Goal: Transaction & Acquisition: Purchase product/service

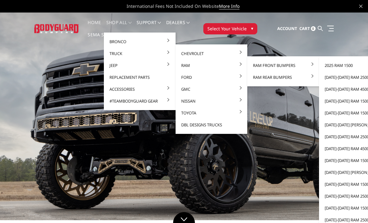
click at [345, 77] on link "[DATE]-[DATE] Ram 2500/3500" at bounding box center [355, 77] width 67 height 12
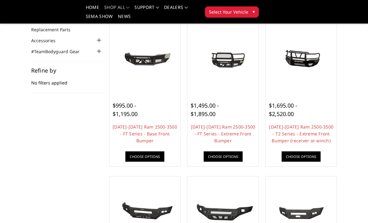
scroll to position [67, 0]
click at [236, 133] on link "[DATE]-[DATE] Ram 2500-3500 - FT Series - Extreme Front Bumper" at bounding box center [223, 134] width 65 height 20
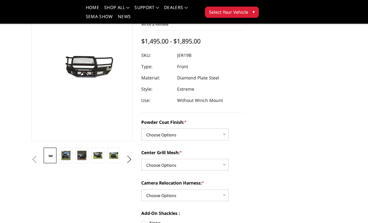
click at [99, 154] on img at bounding box center [97, 155] width 9 height 7
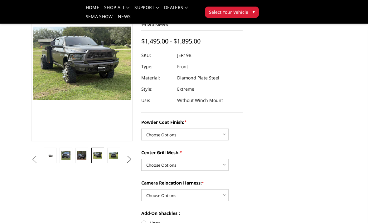
click at [112, 154] on img at bounding box center [113, 155] width 9 height 7
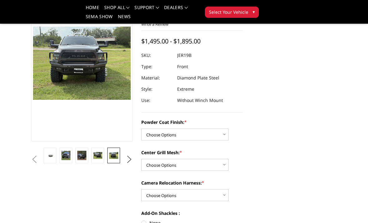
click at [81, 158] on img at bounding box center [81, 154] width 9 height 9
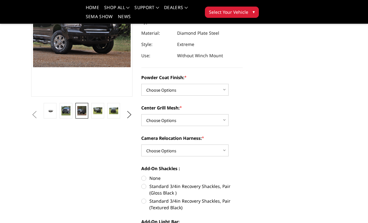
scroll to position [105, 0]
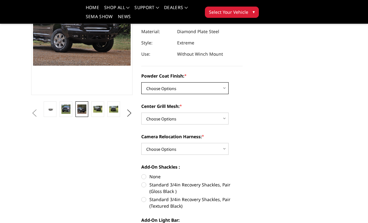
click at [216, 86] on select "Choose Options Bare Metal Gloss Black Powder Coat Textured Black Powder Coat" at bounding box center [184, 88] width 87 height 12
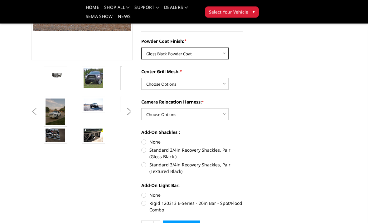
scroll to position [140, 0]
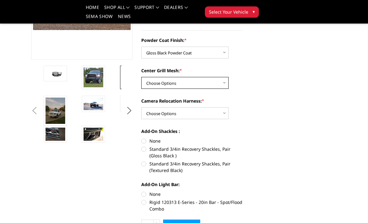
click at [220, 84] on select "Choose Options WITH Expanded Metal in Center Grill WITHOUT Expanded Metal in Ce…" at bounding box center [184, 83] width 87 height 12
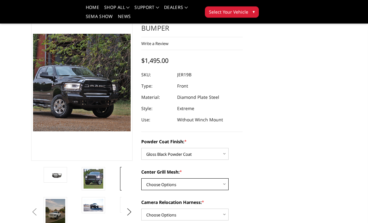
scroll to position [39, 0]
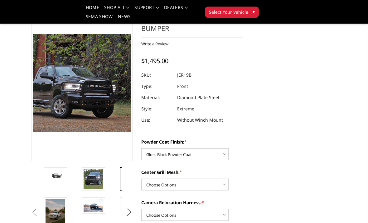
click at [97, 180] on img at bounding box center [94, 179] width 20 height 20
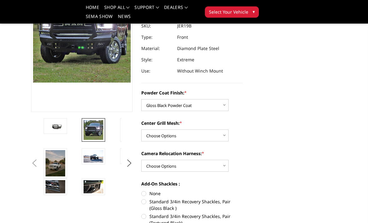
click at [61, 186] on img at bounding box center [56, 186] width 20 height 13
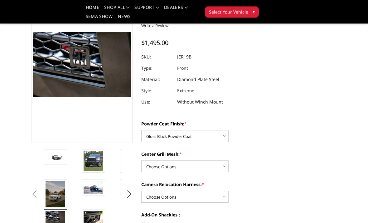
click at [58, 195] on img at bounding box center [56, 194] width 20 height 26
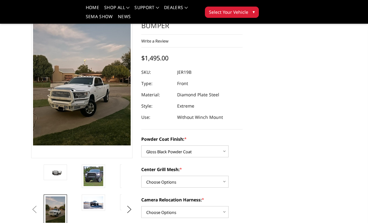
scroll to position [42, 0]
click at [89, 194] on li at bounding box center [99, 180] width 38 height 30
click at [91, 197] on img at bounding box center [94, 202] width 20 height 12
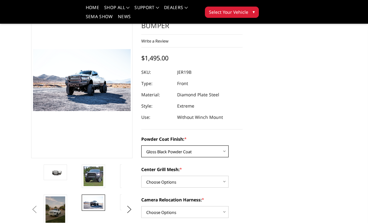
click at [224, 155] on select "Choose Options Bare Metal Gloss Black Powder Coat Textured Black Powder Coat" at bounding box center [184, 151] width 87 height 12
click at [215, 155] on select "Choose Options Bare Metal Gloss Black Powder Coat Textured Black Powder Coat" at bounding box center [184, 151] width 87 height 12
select select "3216"
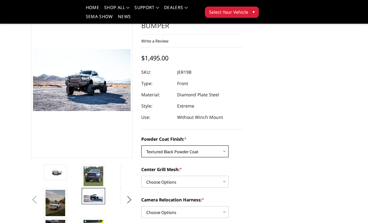
click at [213, 152] on select "Choose Options Bare Metal Gloss Black Powder Coat Textured Black Powder Coat" at bounding box center [184, 151] width 87 height 12
click at [211, 140] on label "Powder Coat Finish: *" at bounding box center [191, 139] width 101 height 7
click at [211, 145] on select "Choose Options Bare Metal Gloss Black Powder Coat Textured Black Powder Coat" at bounding box center [184, 151] width 87 height 12
click at [208, 151] on select "Choose Options Bare Metal Gloss Black Powder Coat Textured Black Powder Coat" at bounding box center [184, 151] width 87 height 12
click at [207, 153] on select "Choose Options Bare Metal Gloss Black Powder Coat Textured Black Powder Coat" at bounding box center [184, 151] width 87 height 12
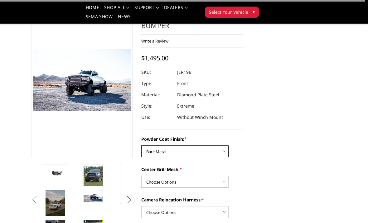
click at [203, 154] on select "Choose Options Bare Metal Gloss Black Powder Coat Textured Black Powder Coat" at bounding box center [184, 151] width 87 height 12
click at [217, 149] on select "Choose Options Bare Metal Gloss Black Powder Coat Textured Black Powder Coat" at bounding box center [184, 151] width 87 height 12
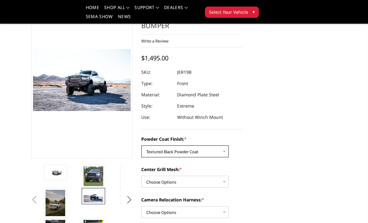
select select "3215"
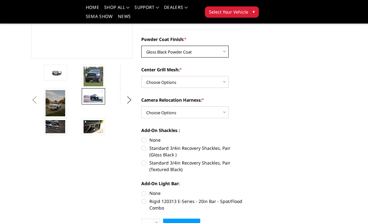
scroll to position [139, 0]
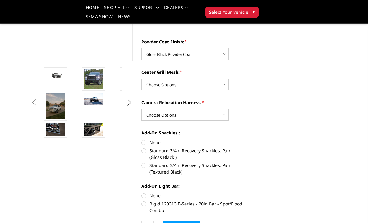
click at [86, 79] on img at bounding box center [94, 79] width 20 height 20
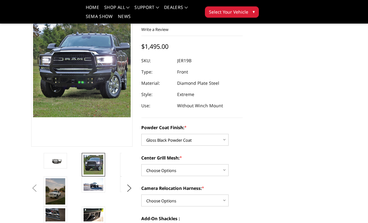
scroll to position [53, 0]
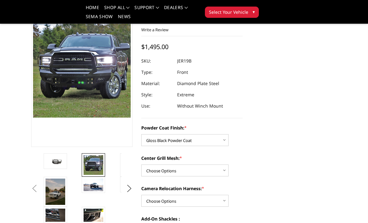
click at [103, 180] on img at bounding box center [94, 184] width 20 height 12
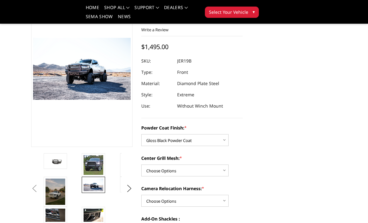
click at [86, 209] on img at bounding box center [94, 214] width 20 height 13
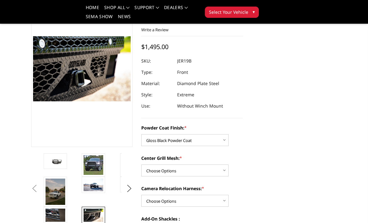
click at [59, 209] on img at bounding box center [56, 214] width 20 height 13
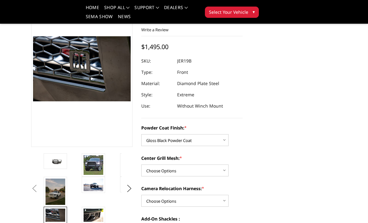
click at [62, 186] on img at bounding box center [56, 191] width 20 height 26
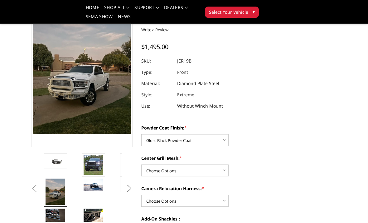
click at [95, 180] on img at bounding box center [94, 184] width 20 height 12
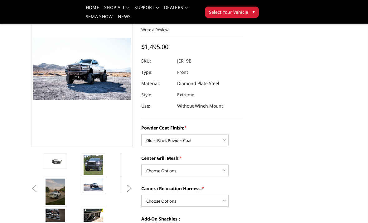
click at [61, 160] on img at bounding box center [56, 160] width 20 height 9
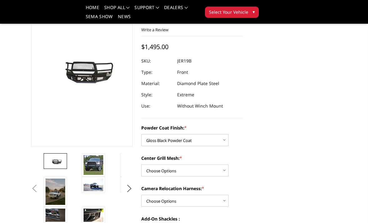
click at [96, 164] on img at bounding box center [94, 165] width 20 height 20
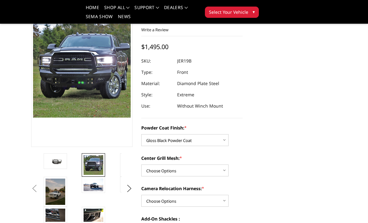
click at [93, 180] on img at bounding box center [94, 184] width 20 height 12
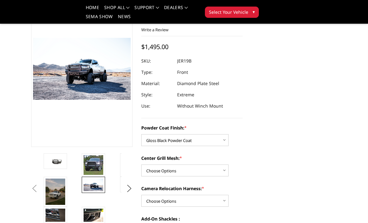
click at [92, 207] on link at bounding box center [93, 214] width 23 height 17
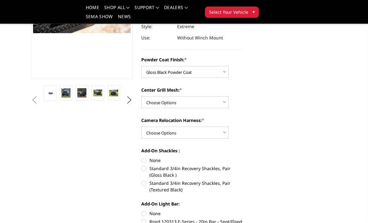
scroll to position [121, 0]
click at [222, 132] on select "Choose Options WITH Camera Relocation Harness WITHOUT Camera Relocation Harness" at bounding box center [184, 133] width 87 height 12
select select "3220"
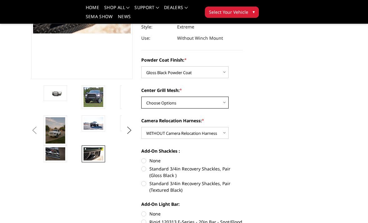
click at [223, 107] on select "Choose Options WITH Expanded Metal in Center Grill WITHOUT Expanded Metal in Ce…" at bounding box center [184, 102] width 87 height 12
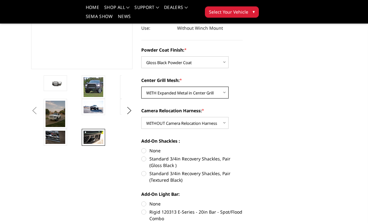
scroll to position [131, 0]
click at [219, 98] on select "Choose Options WITH Expanded Metal in Center Grill WITHOUT Expanded Metal in Ce…" at bounding box center [184, 92] width 87 height 12
select select "3218"
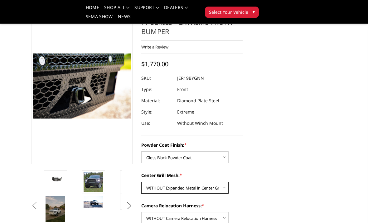
scroll to position [37, 0]
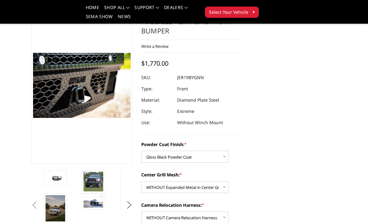
click at [48, 180] on img at bounding box center [56, 177] width 20 height 9
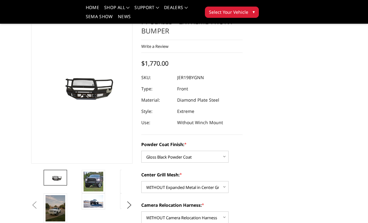
click at [90, 179] on img at bounding box center [94, 181] width 20 height 20
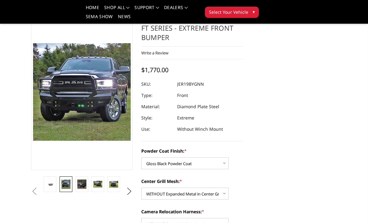
scroll to position [43, 0]
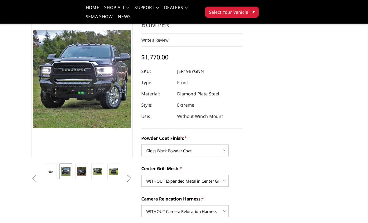
click at [93, 172] on img at bounding box center [97, 171] width 9 height 7
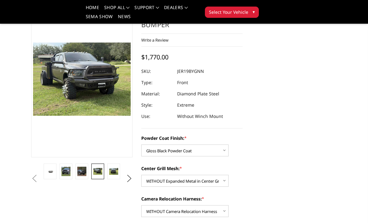
click at [101, 170] on img at bounding box center [97, 171] width 9 height 7
click at [111, 170] on img at bounding box center [113, 171] width 9 height 7
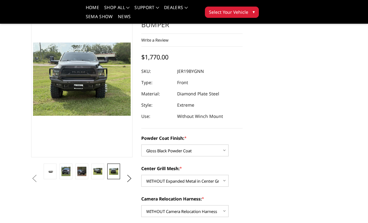
click at [127, 177] on button "Next" at bounding box center [129, 178] width 9 height 9
click at [109, 175] on link at bounding box center [113, 171] width 13 height 16
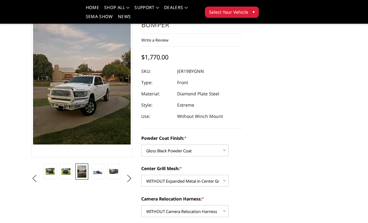
click at [96, 170] on img at bounding box center [97, 171] width 9 height 6
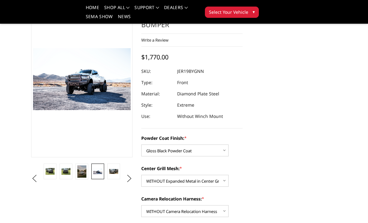
click at [108, 175] on link at bounding box center [113, 171] width 13 height 16
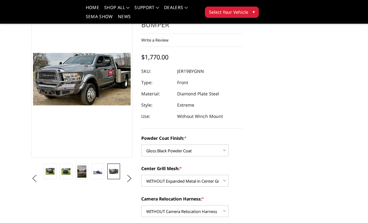
click at [127, 175] on button "Next" at bounding box center [129, 178] width 9 height 9
click at [126, 178] on button "Next" at bounding box center [129, 178] width 9 height 9
click at [102, 171] on img at bounding box center [97, 171] width 9 height 6
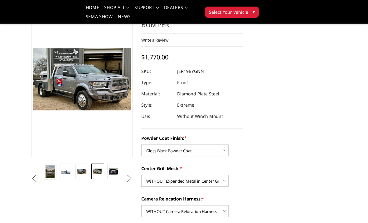
click at [113, 177] on link at bounding box center [113, 171] width 13 height 16
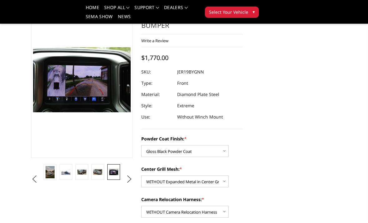
scroll to position [41, 0]
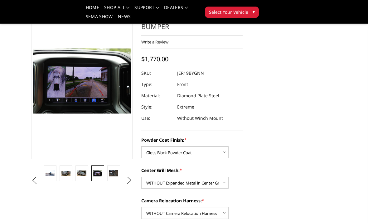
click at [114, 171] on img at bounding box center [113, 173] width 9 height 6
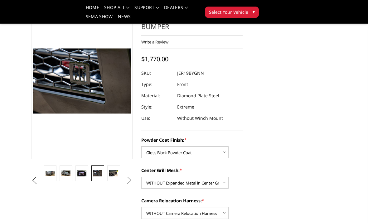
click at [114, 173] on img at bounding box center [113, 173] width 9 height 6
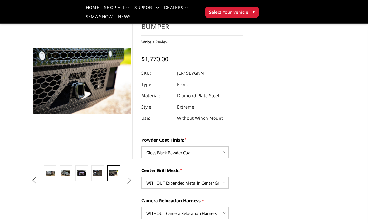
scroll to position [0, 0]
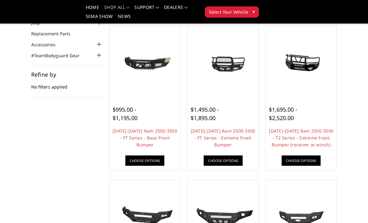
scroll to position [63, 0]
click at [298, 137] on link "2019-2026 Ram 2500-3500 - T2 Series - Extreme Front Bumper (receiver or winch)" at bounding box center [301, 138] width 65 height 20
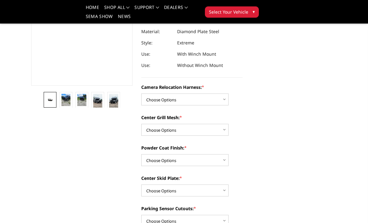
scroll to position [114, 0]
click at [214, 98] on select "Choose Options Without camera harness With camera harness" at bounding box center [184, 99] width 87 height 12
select select "3820"
click at [211, 132] on select "Choose Options Without expanded metal With expanded metal" at bounding box center [184, 130] width 87 height 12
click at [212, 130] on select "Choose Options Without expanded metal With expanded metal" at bounding box center [184, 130] width 87 height 12
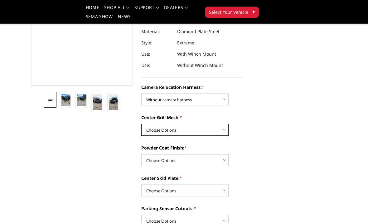
select select "3818"
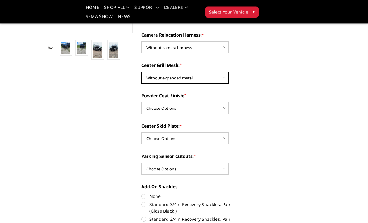
scroll to position [166, 0]
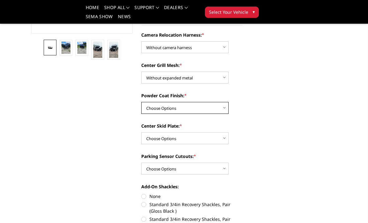
click at [208, 109] on select "Choose Options Textured Black Powder Coat Gloss Black Powder Coat Bare Metal" at bounding box center [184, 108] width 87 height 12
select select "3815"
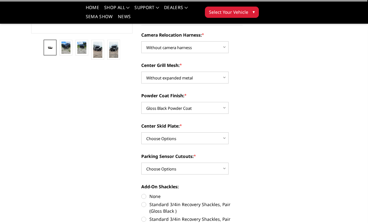
click at [209, 129] on label "Center Skid Plate: *" at bounding box center [191, 125] width 101 height 7
click at [209, 132] on select "Choose Options Winch Mount Skid Plate Standard Skid Plate (included) 2" Receive…" at bounding box center [184, 138] width 87 height 12
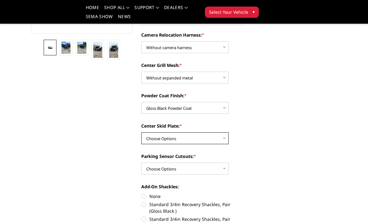
select select "3812"
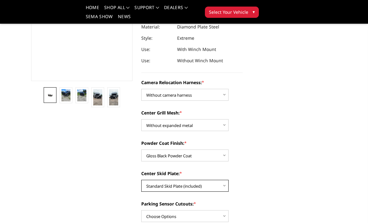
scroll to position [119, 0]
click at [152, 188] on select "Choose Options Winch Mount Skid Plate Standard Skid Plate (included) 2" Receive…" at bounding box center [184, 185] width 87 height 12
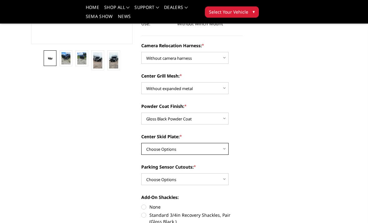
scroll to position [156, 0]
click at [150, 147] on select "Choose Options Winch Mount Skid Plate Standard Skid Plate (included) 2" Receive…" at bounding box center [184, 149] width 87 height 12
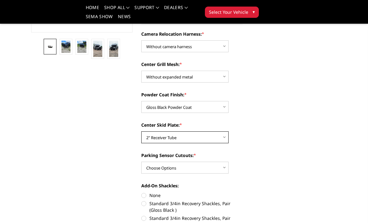
scroll to position [169, 0]
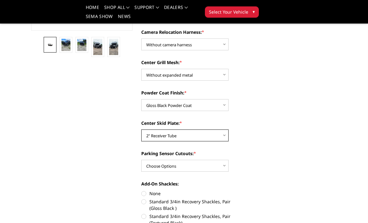
click at [153, 132] on select "Choose Options Winch Mount Skid Plate Standard Skid Plate (included) 2" Receive…" at bounding box center [184, 136] width 87 height 12
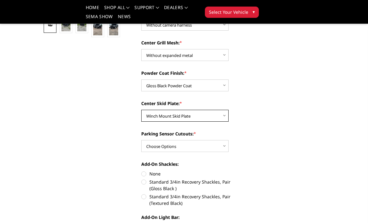
scroll to position [189, 0]
click at [153, 113] on select "Choose Options Winch Mount Skid Plate Standard Skid Plate (included) 2" Receive…" at bounding box center [184, 115] width 87 height 12
select select "3812"
click at [153, 111] on select "Choose Options Winch Mount Skid Plate Standard Skid Plate (included) 2" Receive…" at bounding box center [184, 115] width 87 height 12
select select
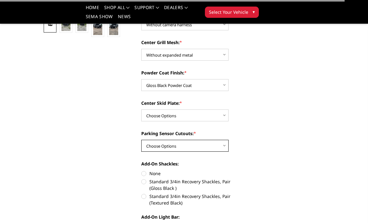
click at [153, 146] on select "Choose Options Yes - With Parking Sensor Cutouts" at bounding box center [184, 146] width 87 height 12
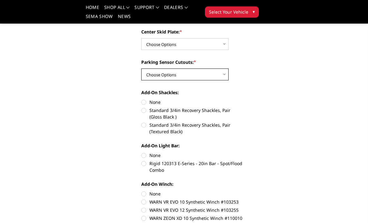
scroll to position [261, 0]
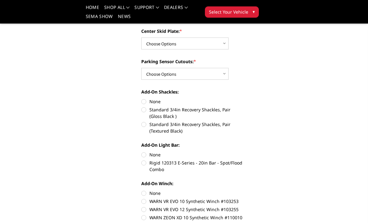
click at [145, 98] on label "None" at bounding box center [191, 101] width 101 height 7
click at [142, 98] on input "None" at bounding box center [141, 98] width 0 height 0
radio input "true"
click at [145, 110] on label "Standard 3/4in Recovery Shackles, Pair (Gloss Black )" at bounding box center [191, 112] width 101 height 13
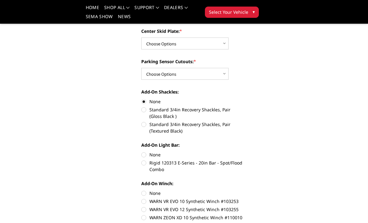
click at [243, 98] on input "Standard 3/4in Recovery Shackles, Pair (Gloss Black )" at bounding box center [243, 98] width 0 height 0
radio input "true"
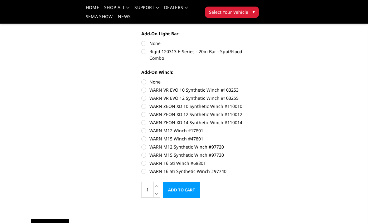
scroll to position [369, 0]
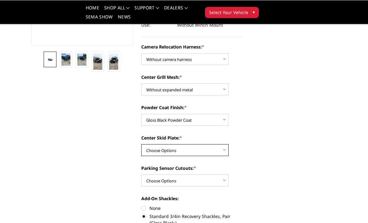
click at [157, 145] on select "Choose Options Winch Mount Skid Plate Standard Skid Plate (included) 2" Receive…" at bounding box center [184, 150] width 87 height 12
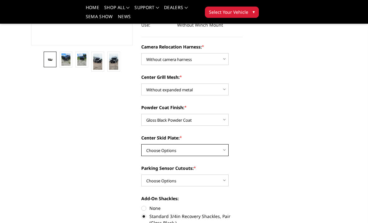
select select "3812"
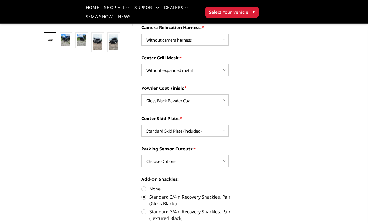
click at [143, 186] on label "None" at bounding box center [191, 188] width 101 height 7
click at [142, 185] on input "None" at bounding box center [141, 185] width 0 height 0
radio input "true"
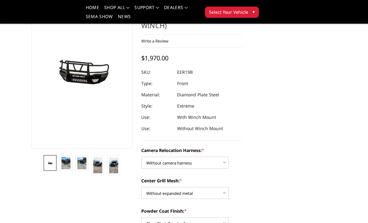
scroll to position [50, 0]
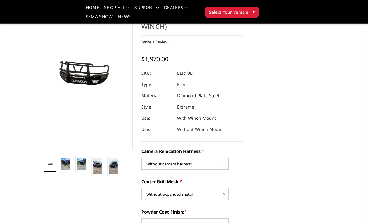
click at [62, 163] on img at bounding box center [66, 164] width 9 height 12
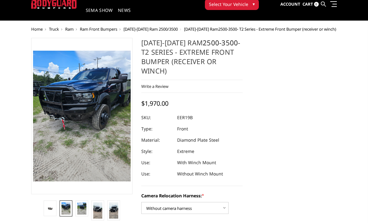
scroll to position [14, 0]
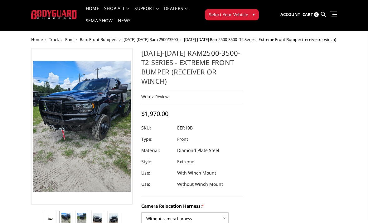
click at [86, 218] on img at bounding box center [81, 218] width 9 height 12
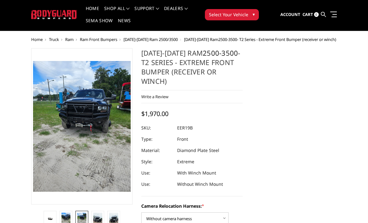
click at [108, 219] on link at bounding box center [113, 220] width 13 height 20
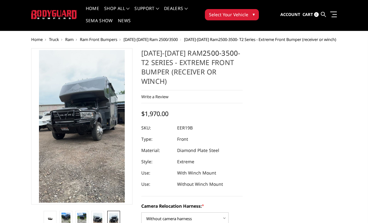
click at [101, 218] on img at bounding box center [97, 220] width 9 height 16
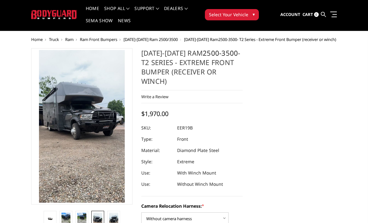
click at [50, 215] on link at bounding box center [50, 218] width 13 height 16
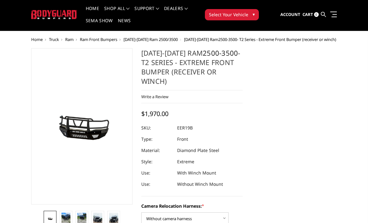
click at [70, 218] on img at bounding box center [66, 218] width 9 height 12
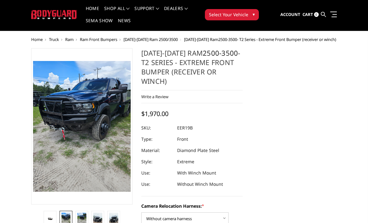
click at [83, 219] on img at bounding box center [81, 218] width 9 height 12
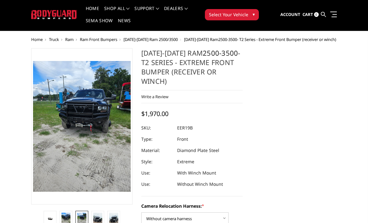
click at [103, 218] on link at bounding box center [97, 220] width 13 height 20
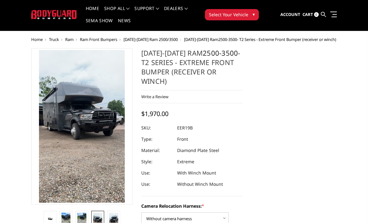
click at [118, 220] on img at bounding box center [113, 220] width 9 height 16
